Goal: Task Accomplishment & Management: Manage account settings

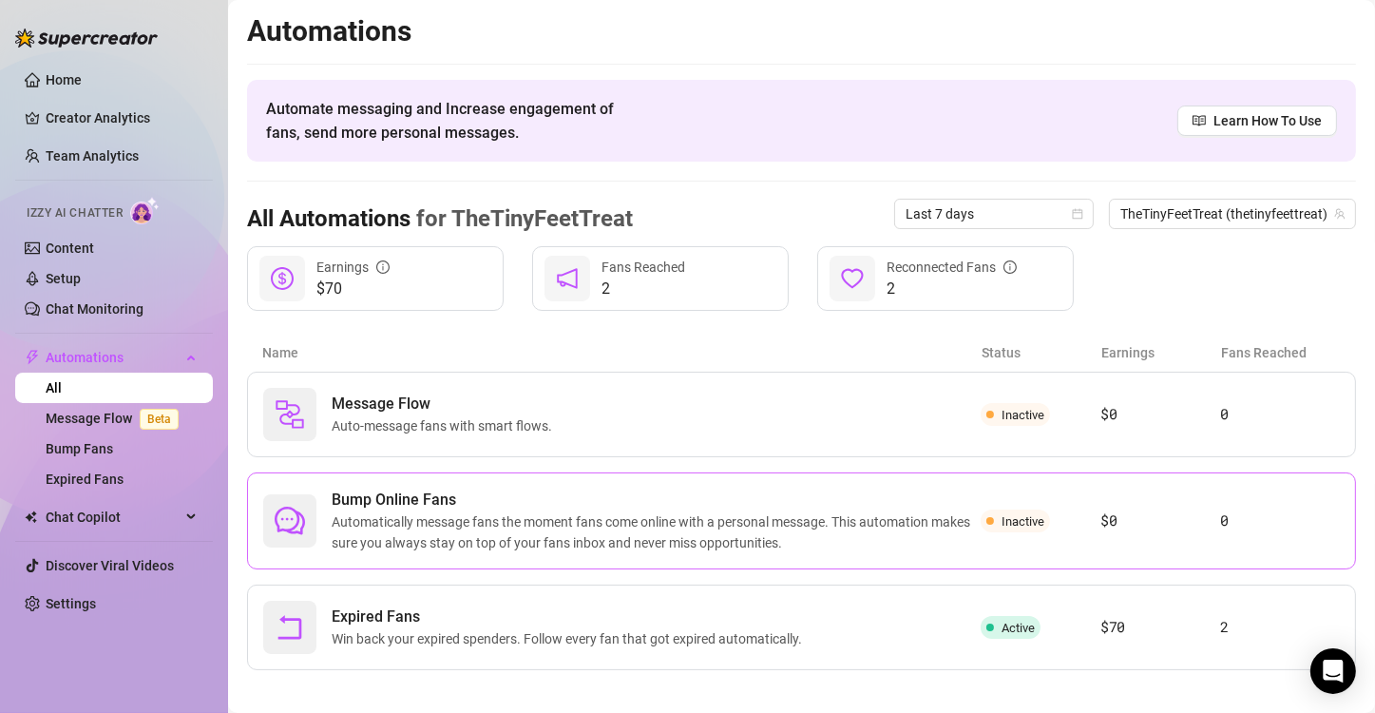
click at [829, 544] on span "Automatically message fans the moment fans come online with a personal message.…" at bounding box center [656, 532] width 649 height 42
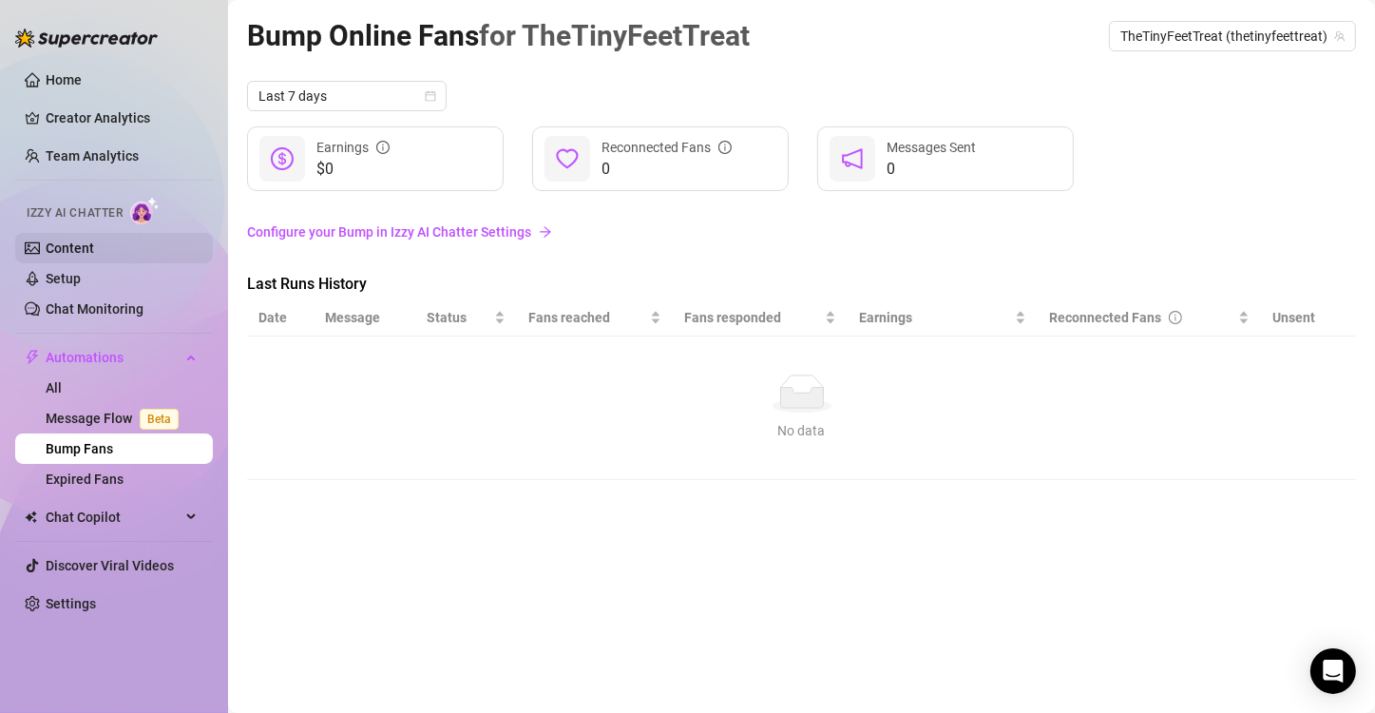
click at [77, 256] on link "Content" at bounding box center [70, 247] width 48 height 15
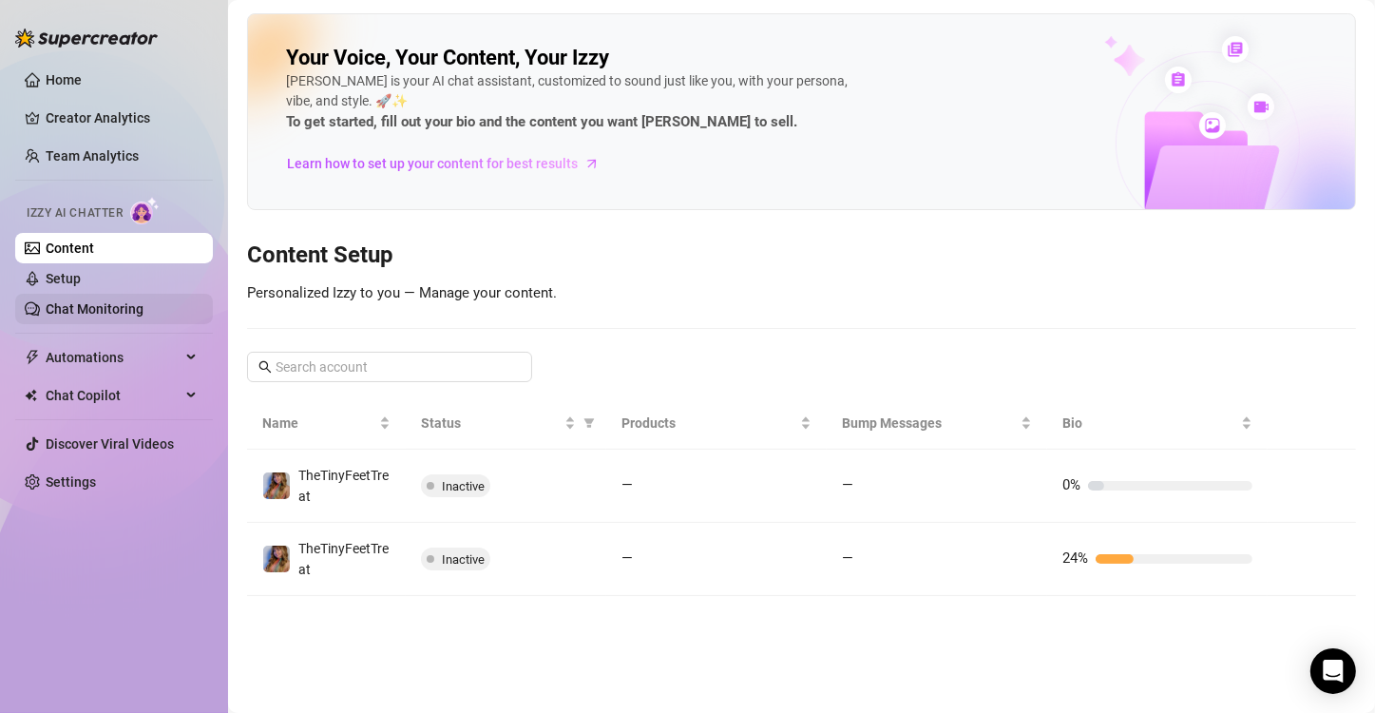
click at [128, 301] on link "Chat Monitoring" at bounding box center [95, 308] width 98 height 15
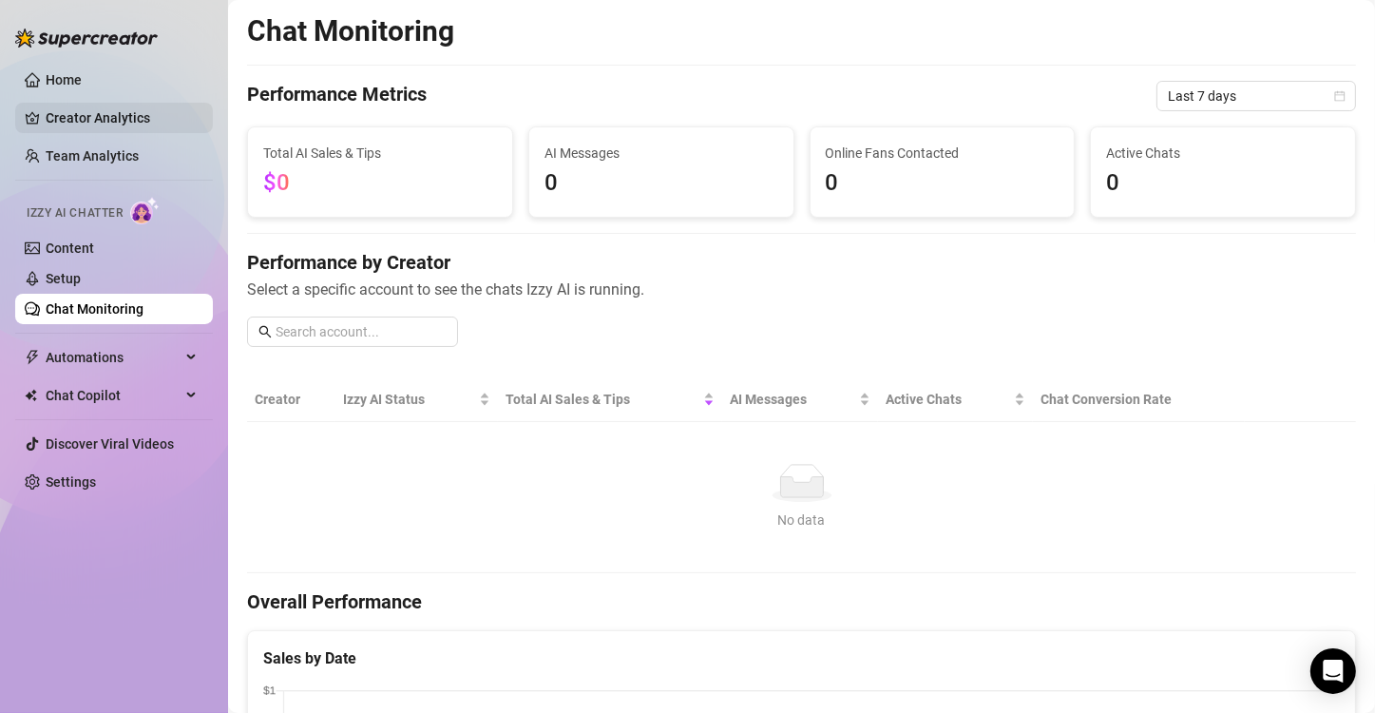
click at [57, 110] on link "Creator Analytics" at bounding box center [122, 118] width 152 height 30
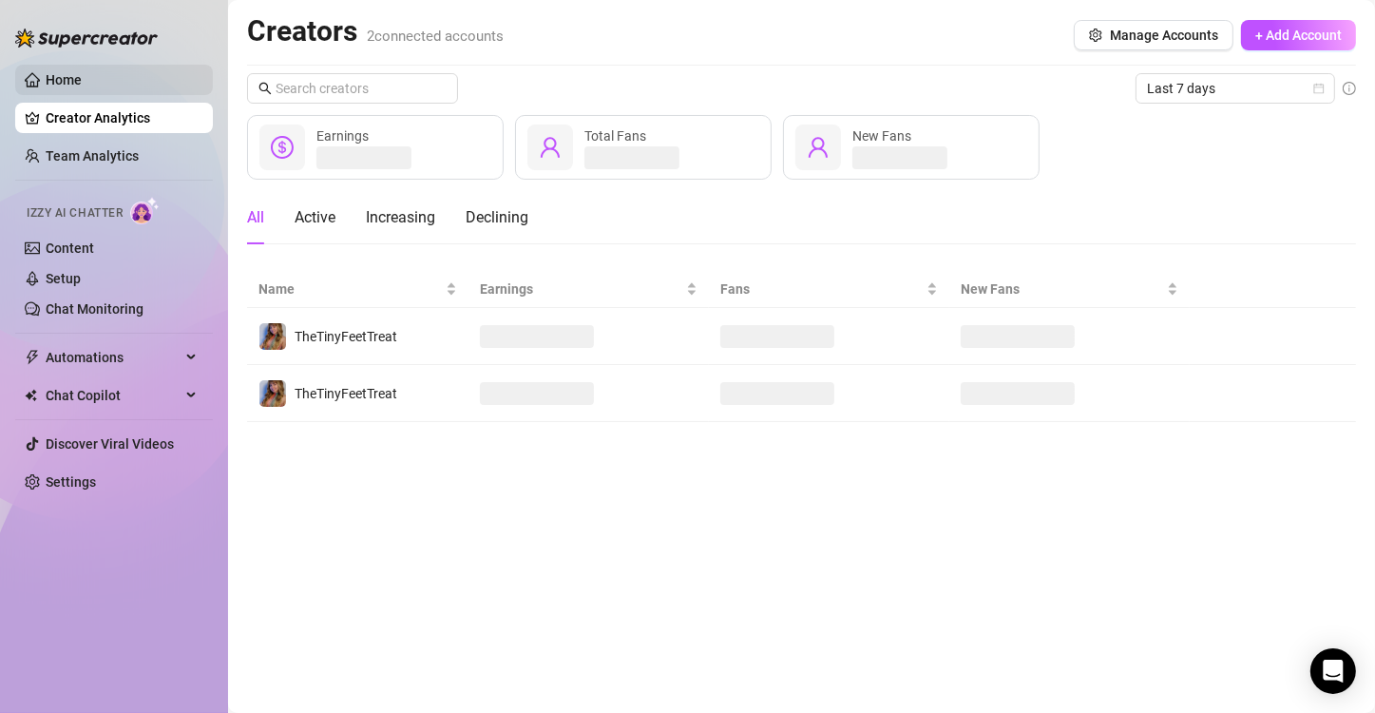
click at [54, 72] on link "Home" at bounding box center [64, 79] width 36 height 15
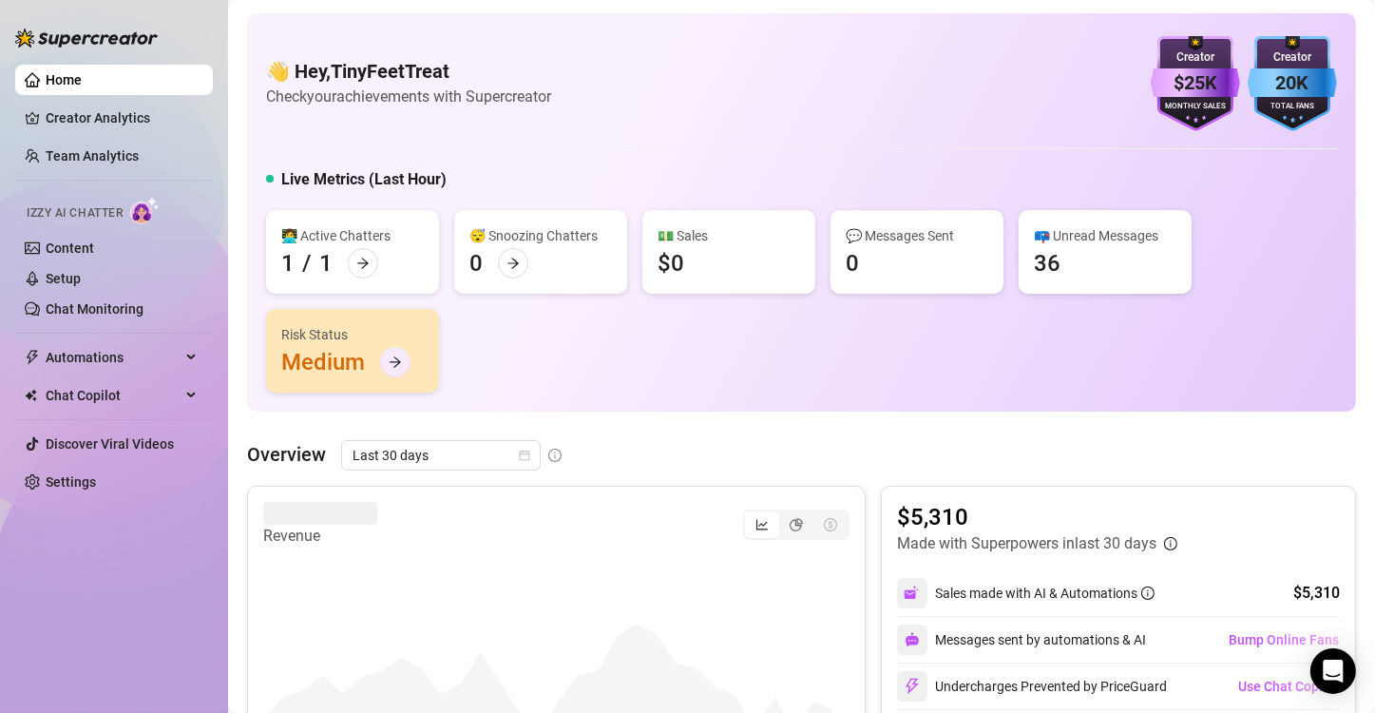
click at [398, 356] on icon "arrow-right" at bounding box center [395, 361] width 13 height 13
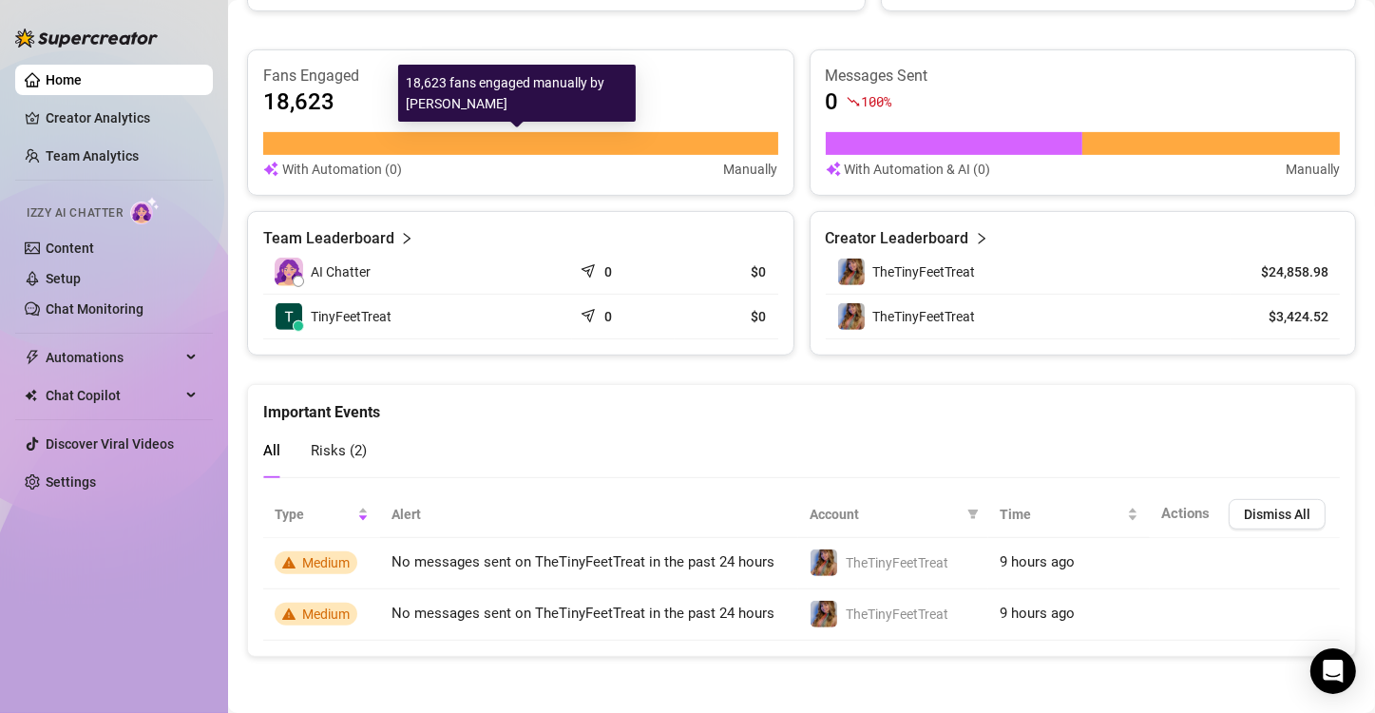
scroll to position [756, 0]
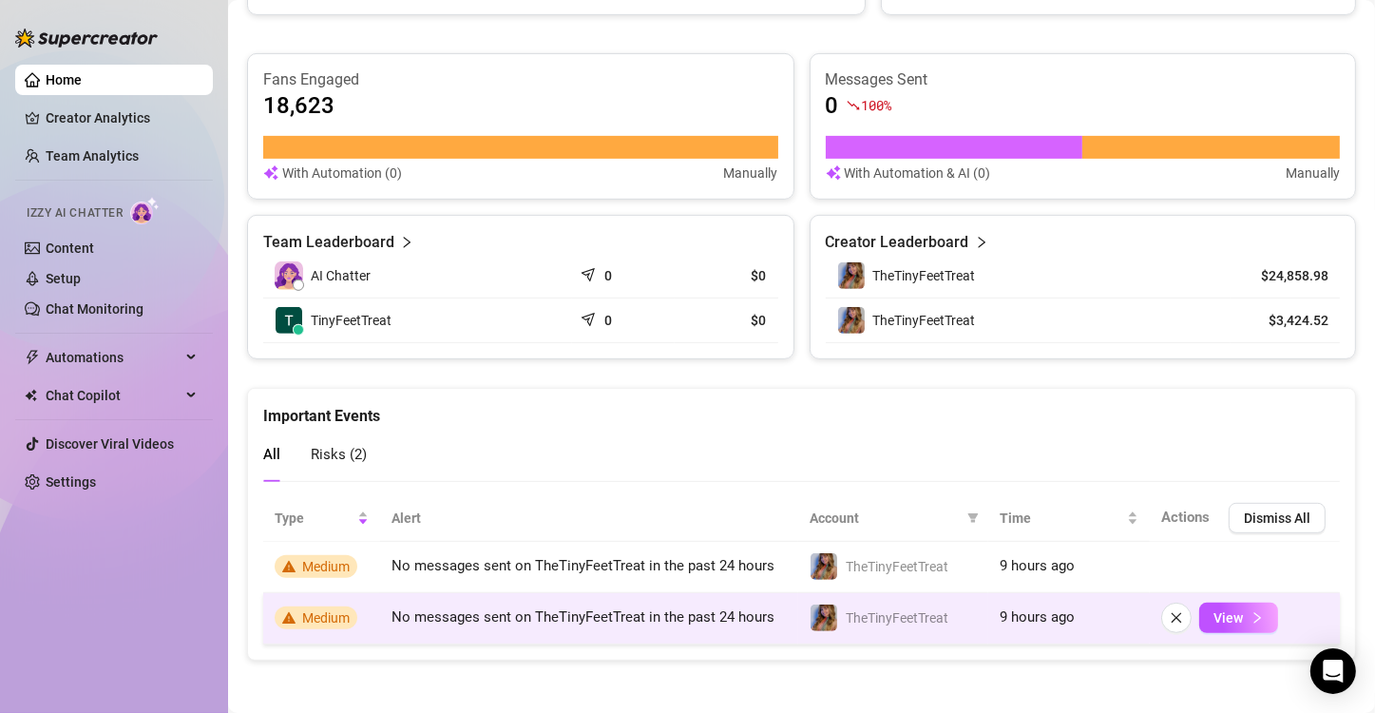
click at [1001, 628] on td "9 hours ago" at bounding box center [1069, 618] width 162 height 51
click at [320, 610] on span "Medium" at bounding box center [326, 617] width 48 height 15
click at [1250, 616] on icon "right" at bounding box center [1256, 617] width 13 height 13
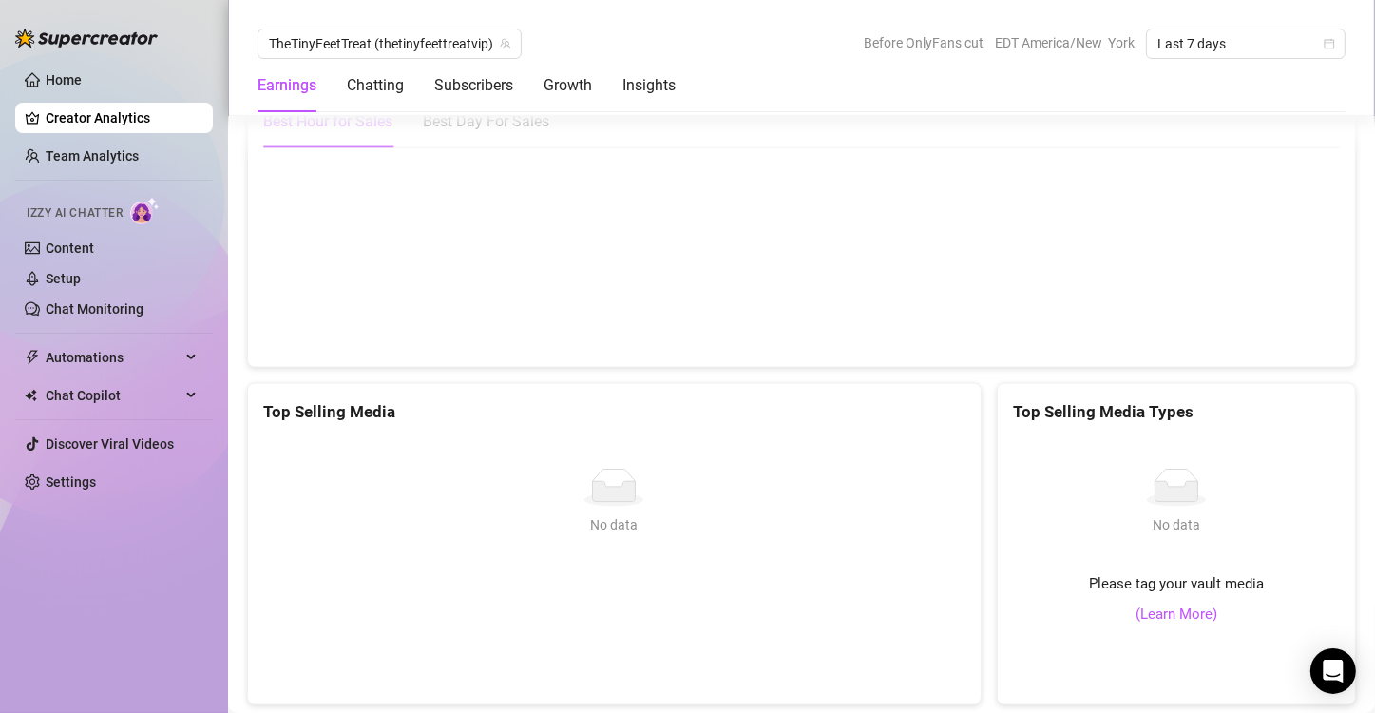
scroll to position [2812, 0]
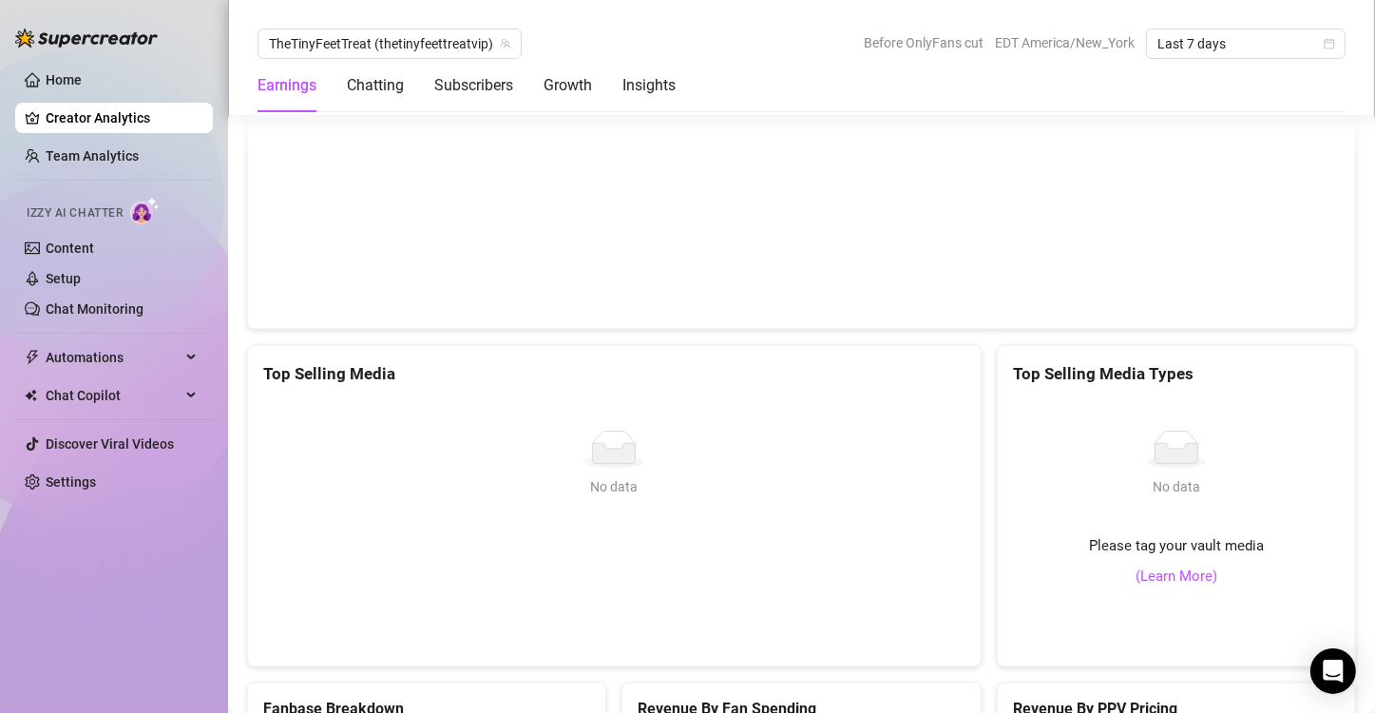
click at [125, 334] on ul "Home Creator Analytics Team Analytics Izzy AI Chatter Content Setup Chat Monito…" at bounding box center [114, 281] width 198 height 448
click at [125, 353] on span "Automations" at bounding box center [113, 357] width 135 height 30
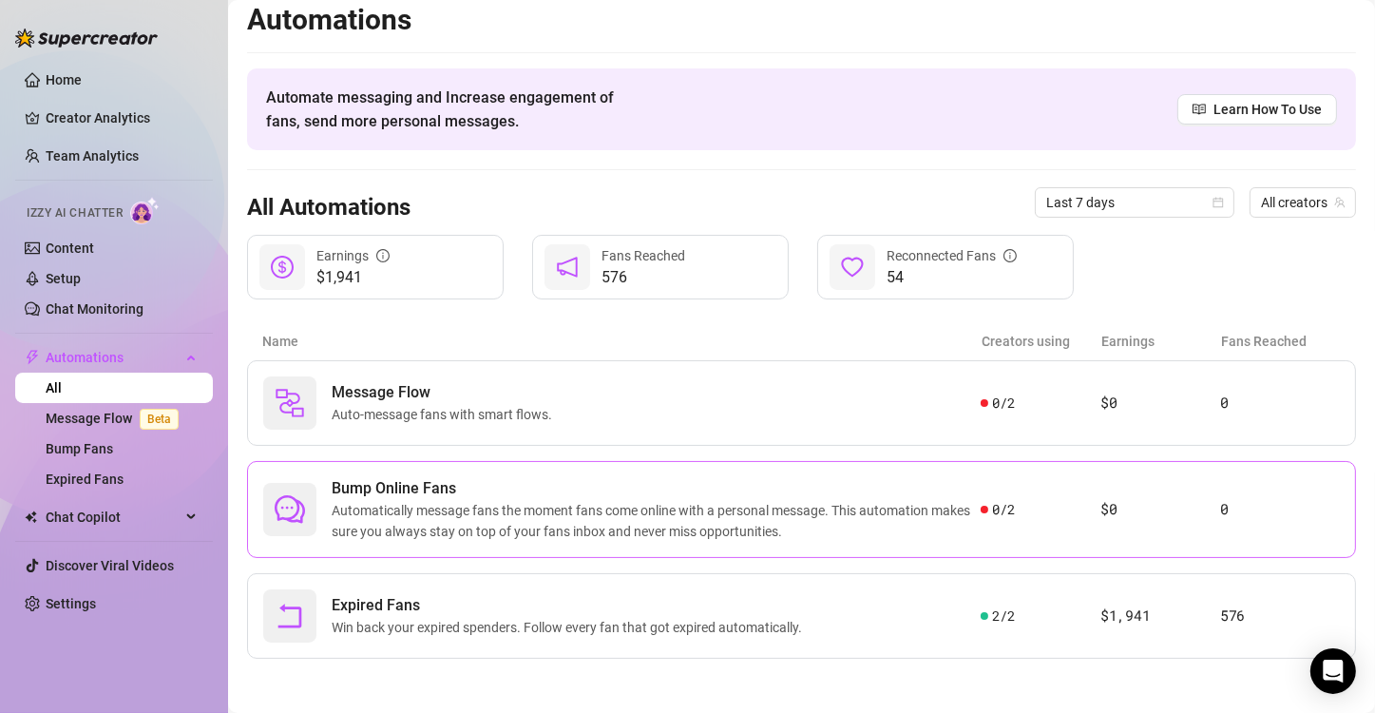
click at [730, 526] on span "Automatically message fans the moment fans come online with a personal message.…" at bounding box center [656, 521] width 649 height 42
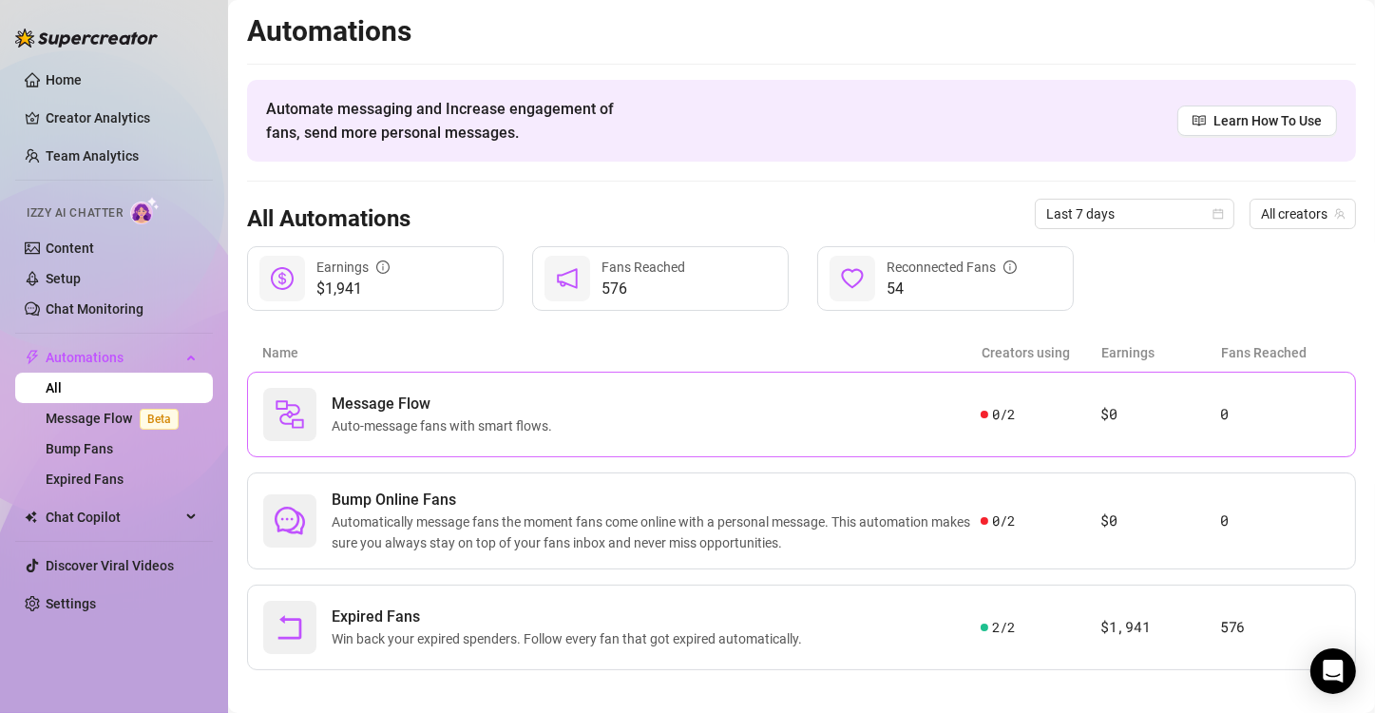
click at [599, 445] on div "Message Flow Auto-message fans with smart flows. 0 / 2 $0 0" at bounding box center [801, 415] width 1109 height 86
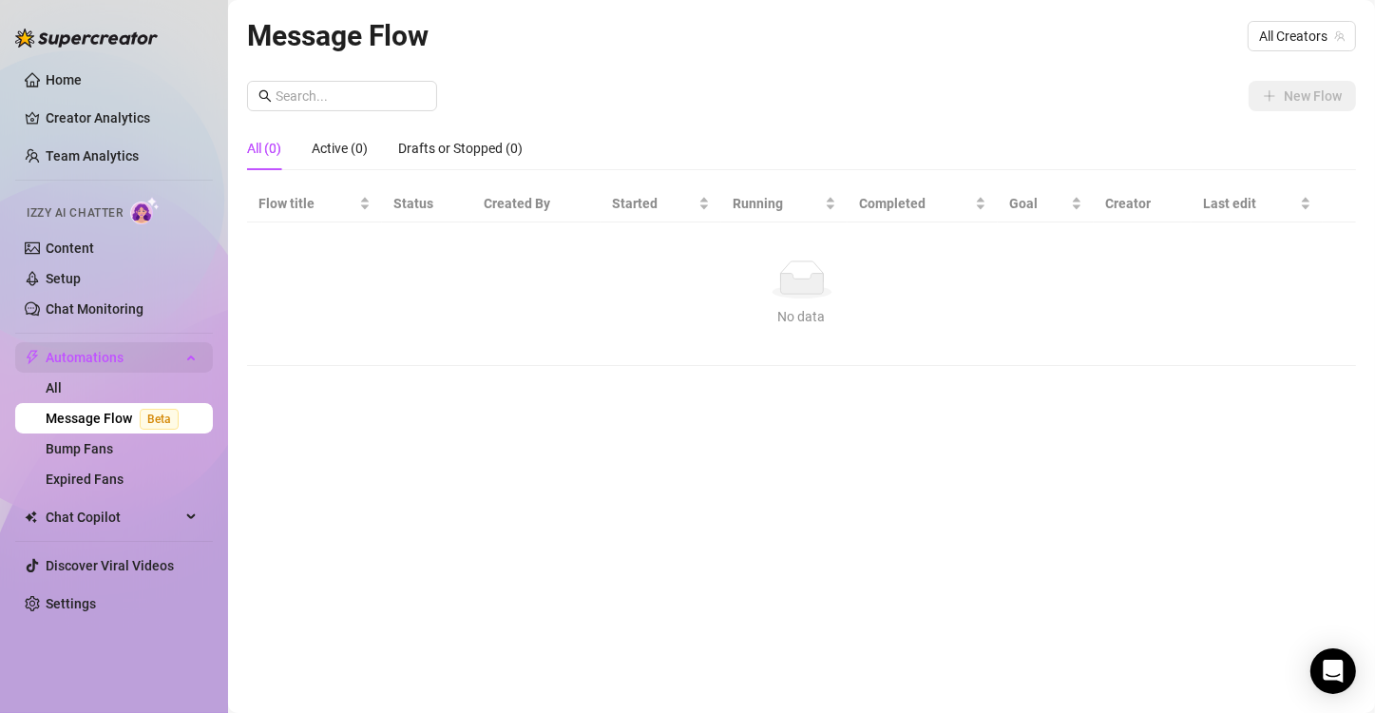
click at [75, 357] on span "Automations" at bounding box center [113, 357] width 135 height 30
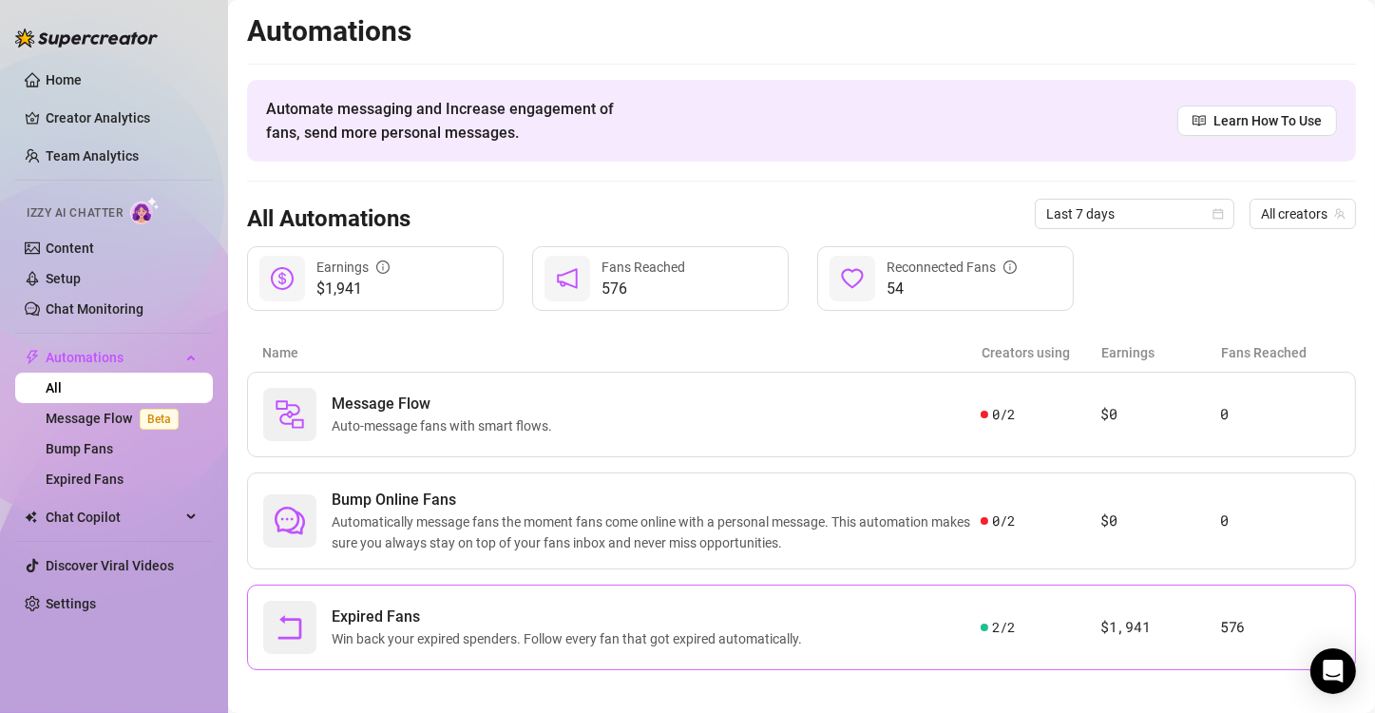
click at [847, 613] on div "Expired Fans Win back your expired spenders. Follow every fan that got expired …" at bounding box center [621, 627] width 717 height 53
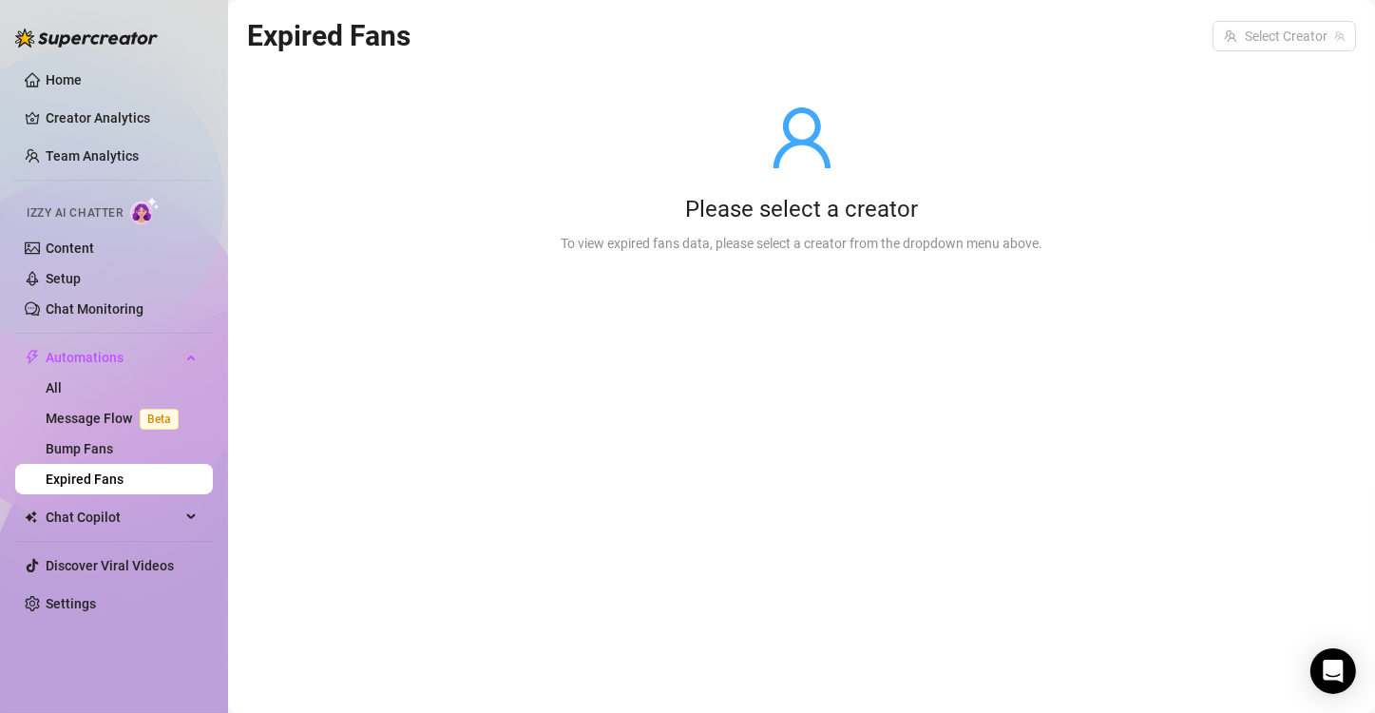
click at [816, 203] on div "Please select a creator" at bounding box center [802, 210] width 482 height 30
click at [1293, 34] on input "search" at bounding box center [1276, 36] width 104 height 29
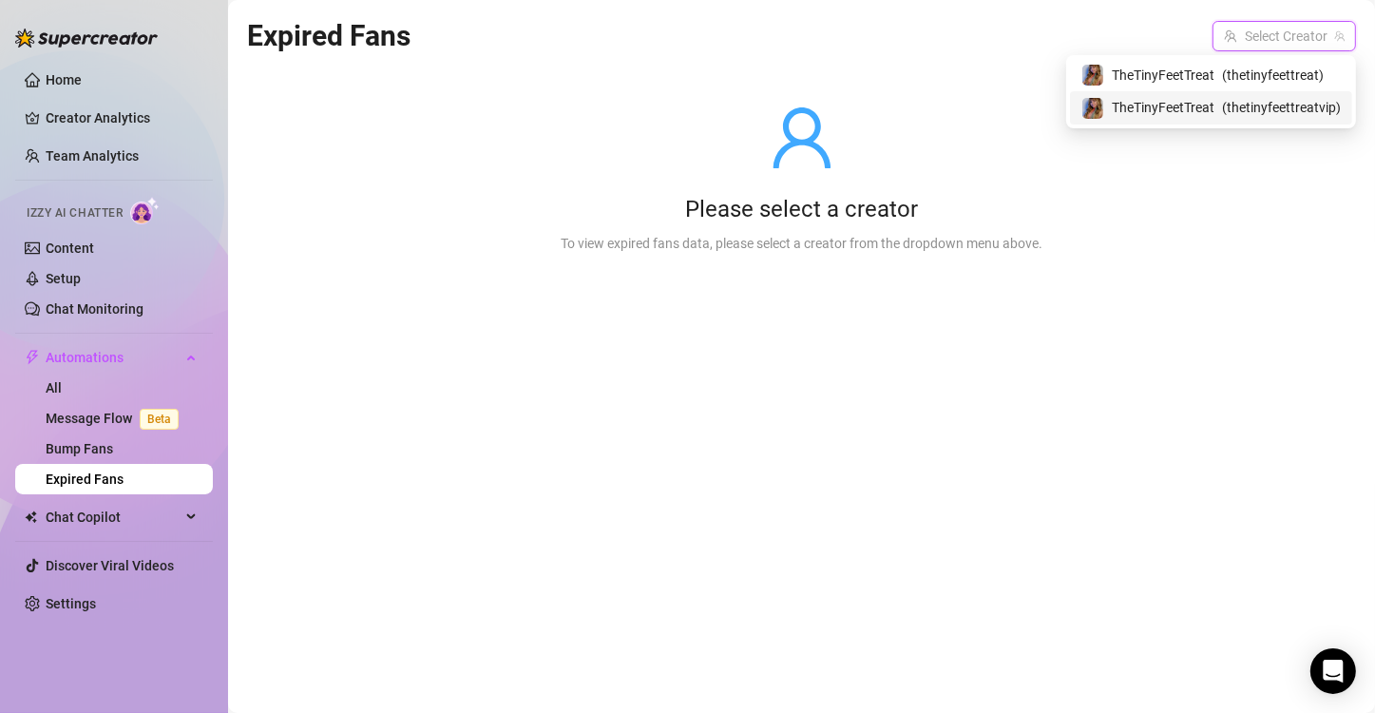
click at [1279, 95] on div "TheTinyFeetTreat ( thetinyfeettreatvip )" at bounding box center [1211, 107] width 282 height 32
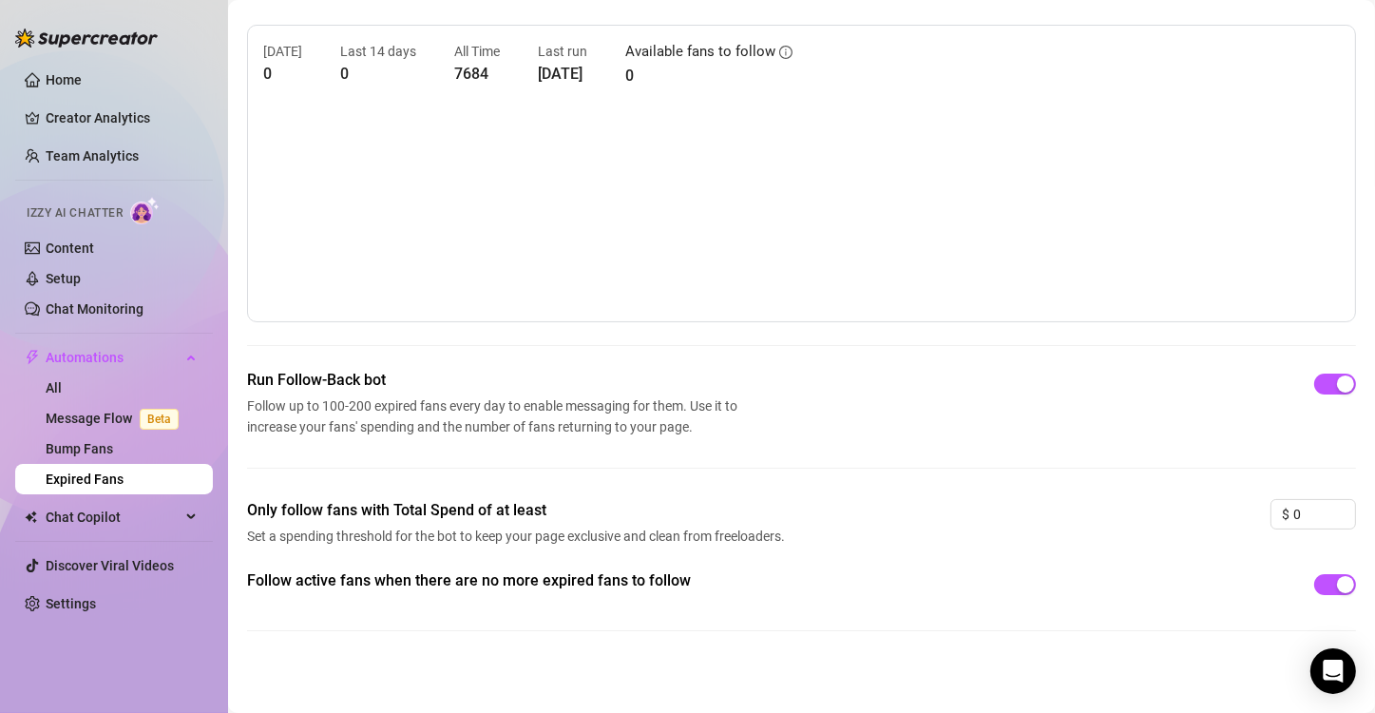
scroll to position [55, 0]
